Goal: Transaction & Acquisition: Purchase product/service

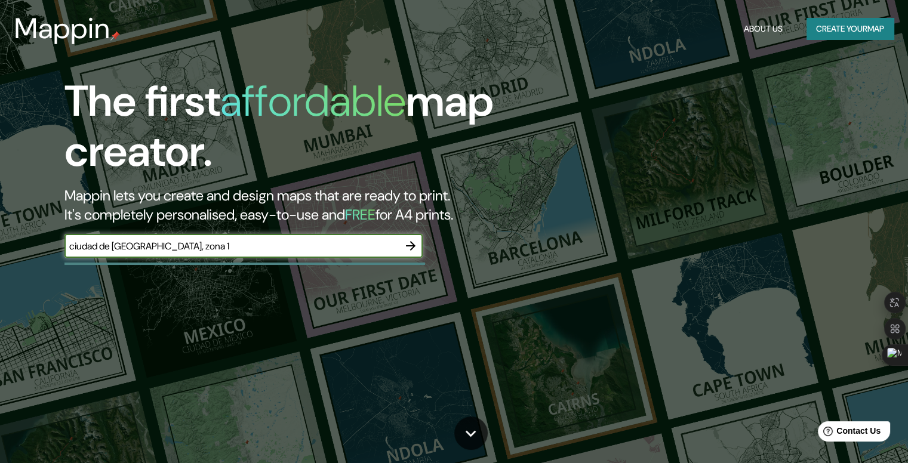
type input "ciudad de [GEOGRAPHIC_DATA], zona 1"
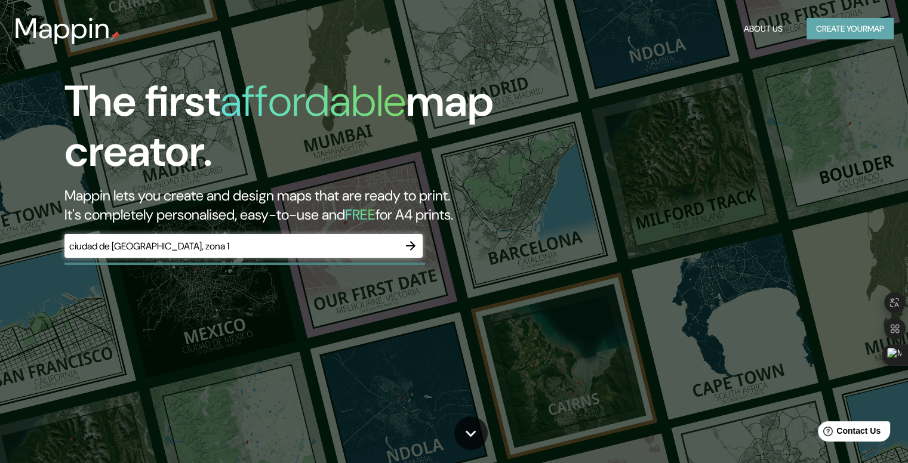
click at [848, 27] on button "Create your map" at bounding box center [849, 29] width 87 height 22
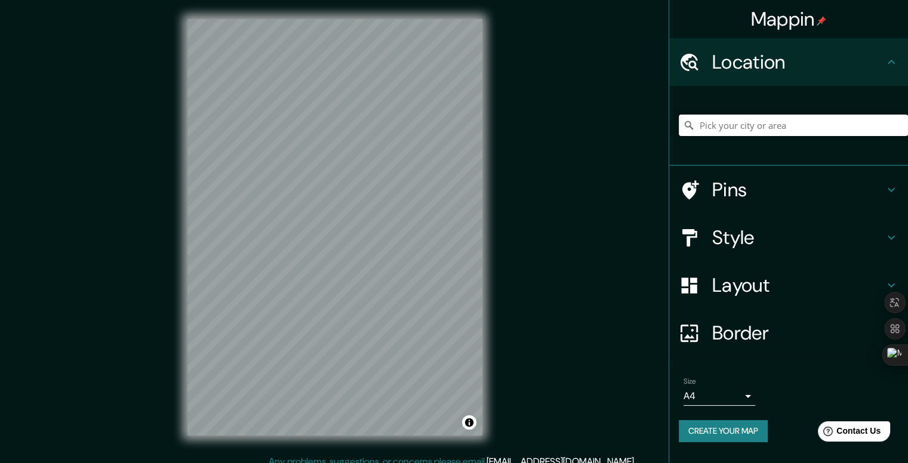
click at [780, 129] on input "Pick your city or area" at bounding box center [793, 125] width 229 height 21
type input "Zona 1, [GEOGRAPHIC_DATA][PERSON_NAME], [GEOGRAPHIC_DATA], [GEOGRAPHIC_DATA]"
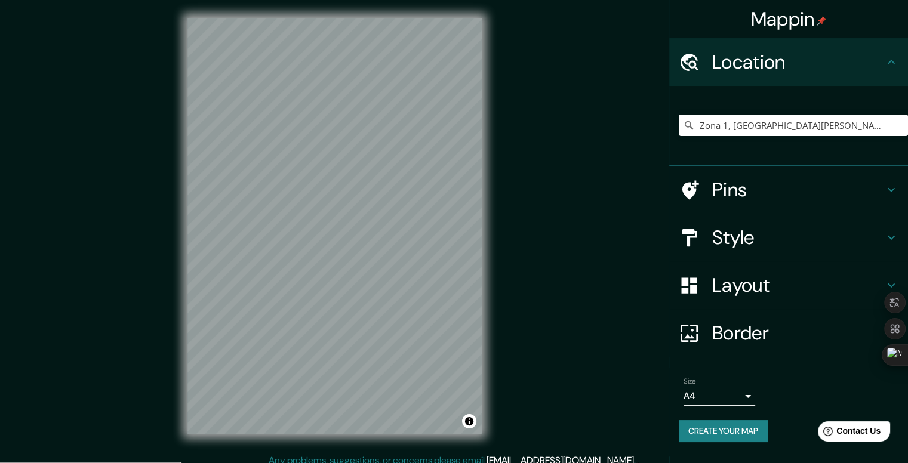
scroll to position [11, 0]
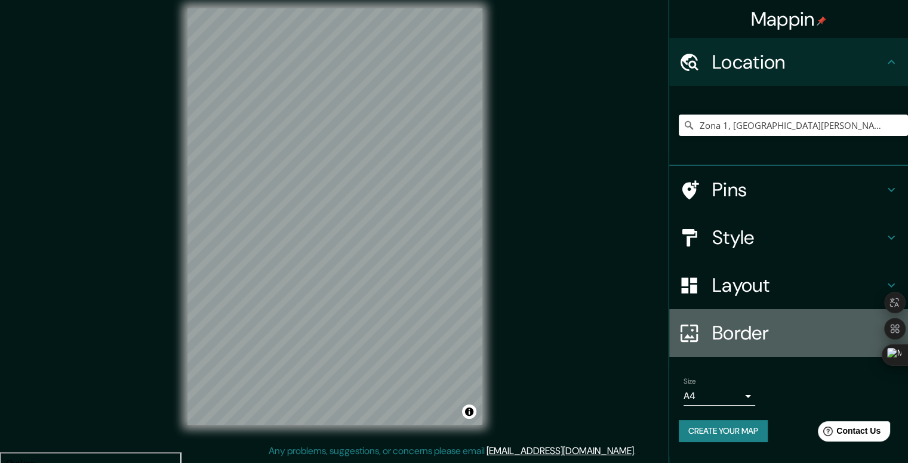
click at [750, 342] on h4 "Border" at bounding box center [798, 333] width 172 height 24
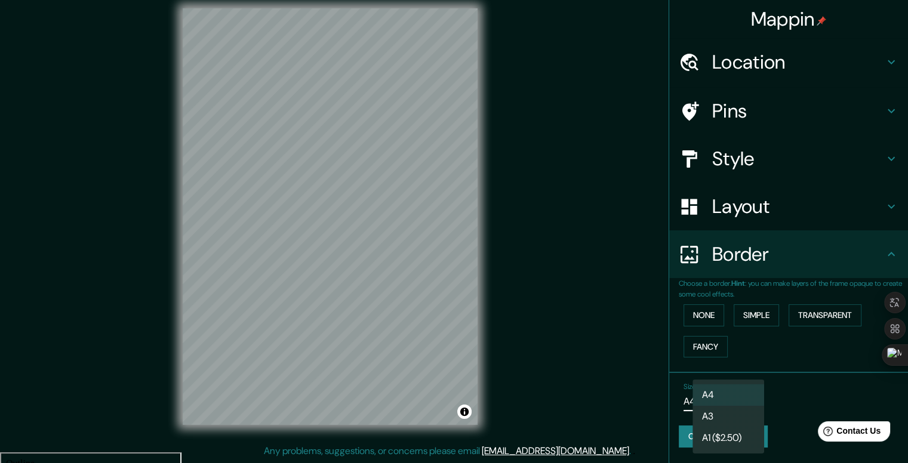
click at [734, 394] on body "Mappin Location [GEOGRAPHIC_DATA], [GEOGRAPHIC_DATA][PERSON_NAME], [GEOGRAPHIC_…" at bounding box center [454, 220] width 908 height 463
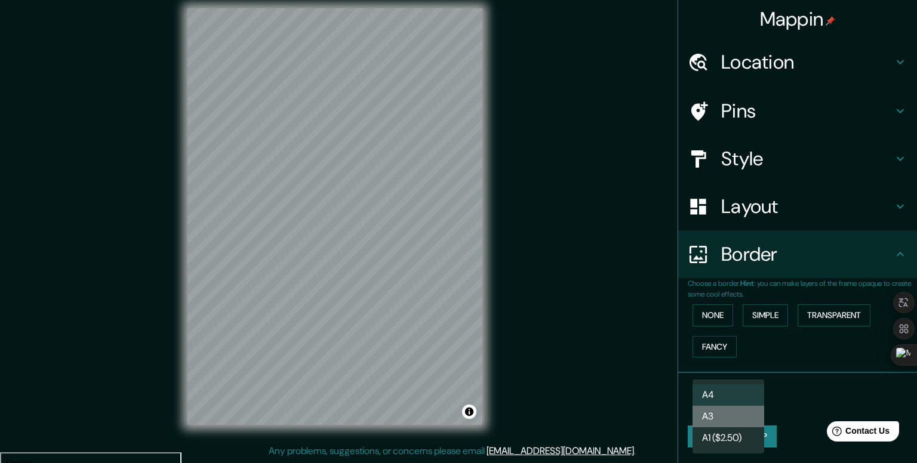
click at [728, 425] on li "A3" at bounding box center [728, 416] width 72 height 21
type input "a4"
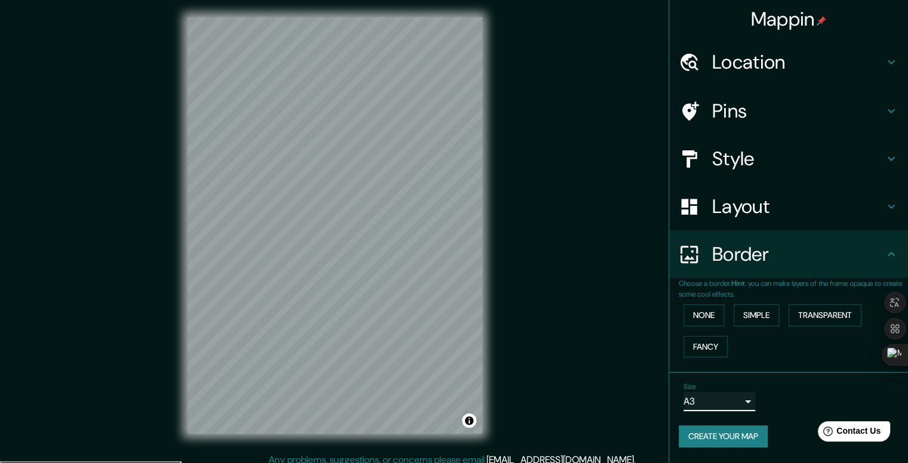
scroll to position [0, 0]
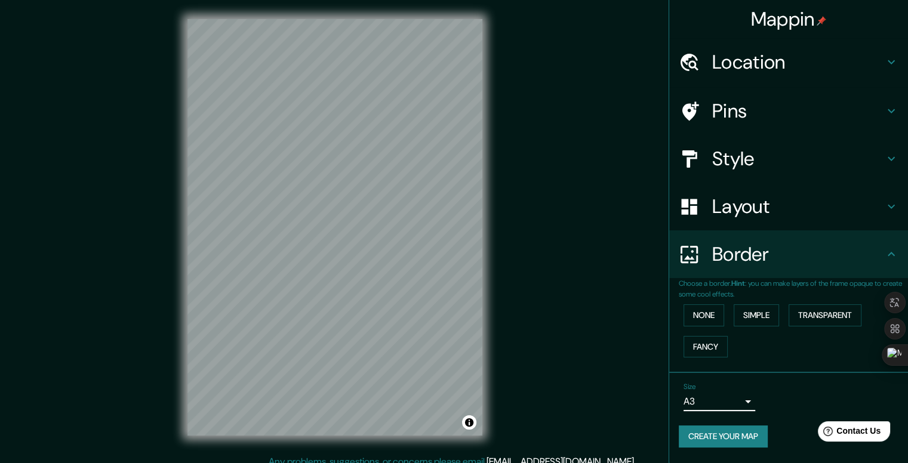
click at [747, 157] on h4 "Style" at bounding box center [798, 159] width 172 height 24
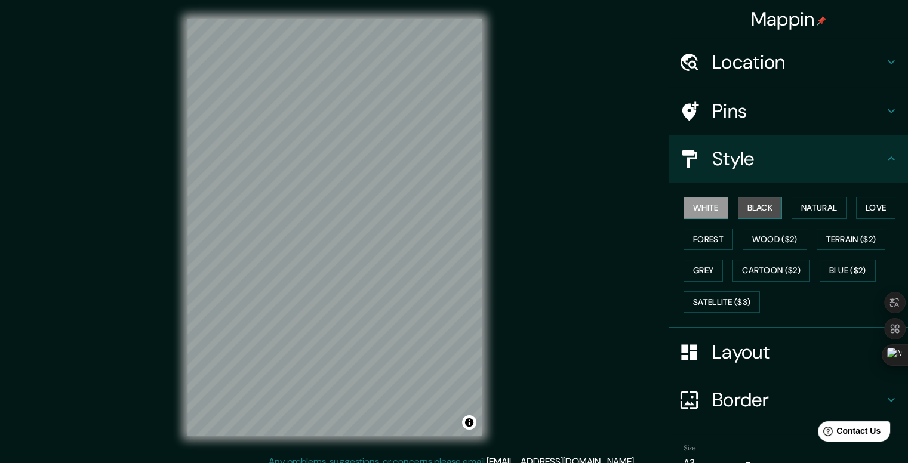
click at [738, 204] on button "Black" at bounding box center [760, 208] width 45 height 22
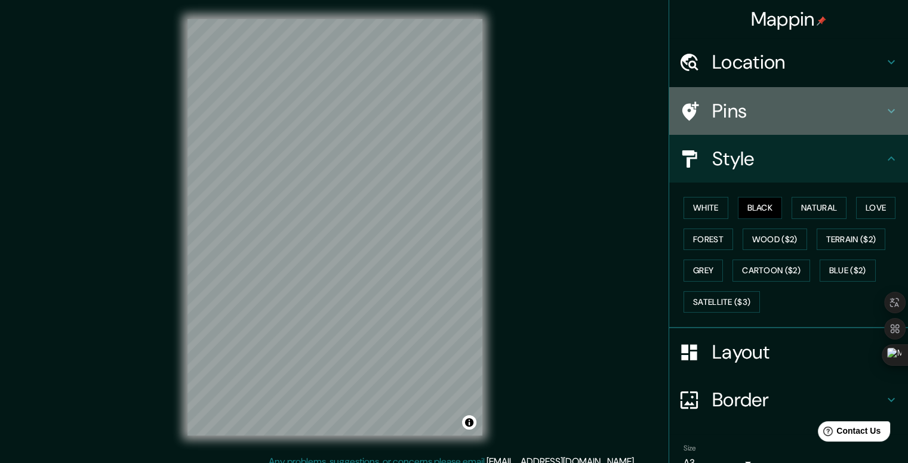
click at [720, 114] on h4 "Pins" at bounding box center [798, 111] width 172 height 24
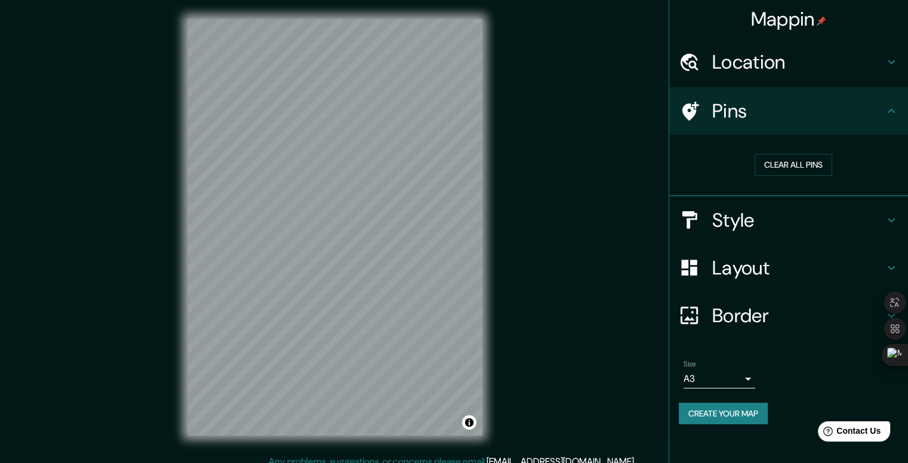
click at [756, 60] on h4 "Location" at bounding box center [798, 62] width 172 height 24
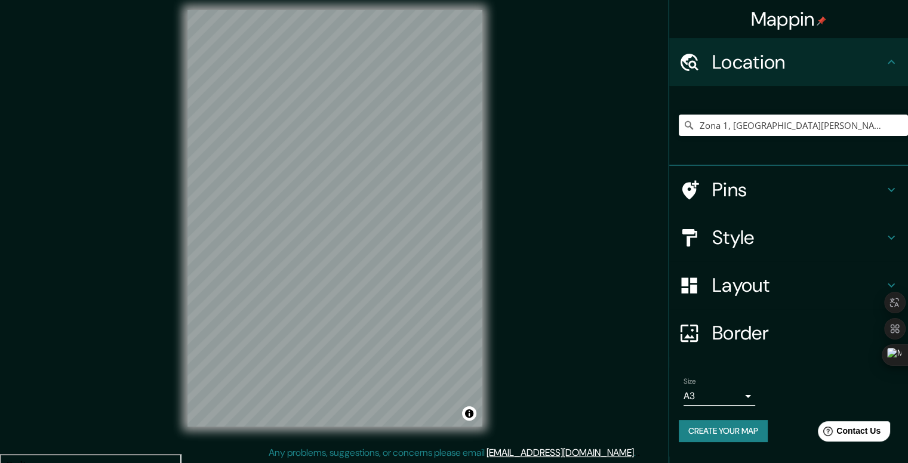
scroll to position [11, 0]
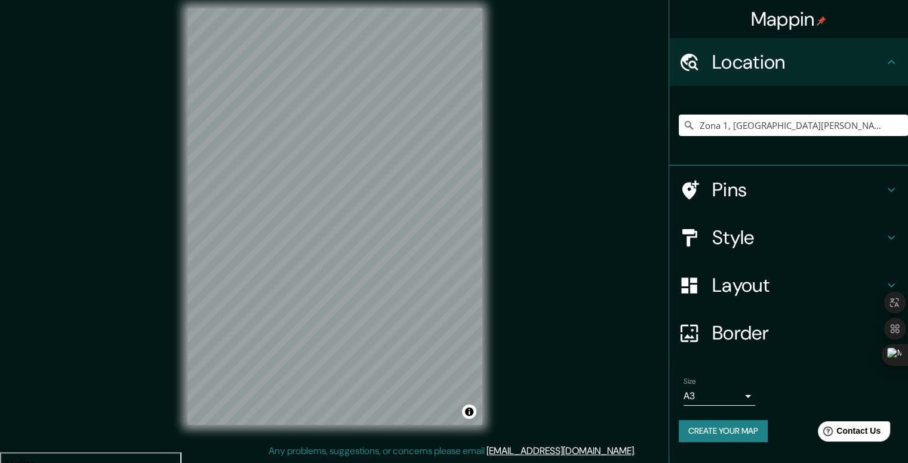
click at [743, 318] on div "Border" at bounding box center [788, 333] width 239 height 48
